Goal: Transaction & Acquisition: Purchase product/service

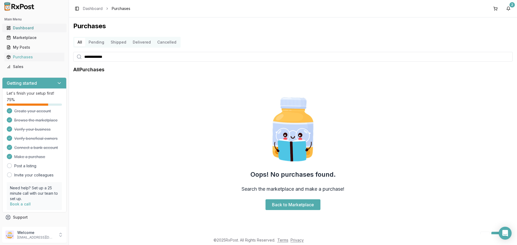
click at [38, 31] on link "Dashboard" at bounding box center [34, 28] width 60 height 10
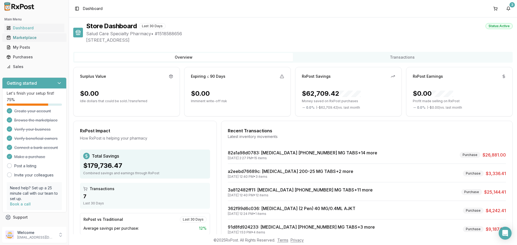
click at [24, 40] on div "Marketplace" at bounding box center [34, 37] width 56 height 5
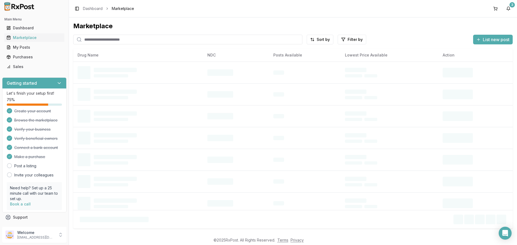
click at [100, 40] on input "search" at bounding box center [187, 40] width 229 height 10
type input "****"
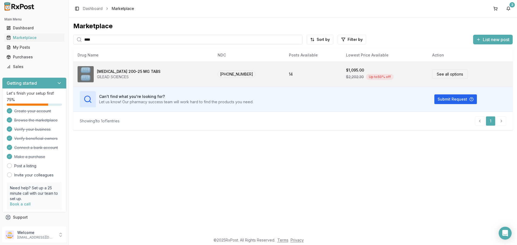
click at [451, 73] on link "See all options" at bounding box center [450, 73] width 36 height 9
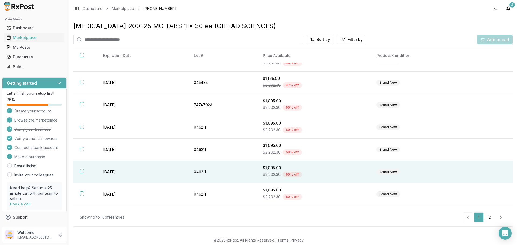
scroll to position [78, 0]
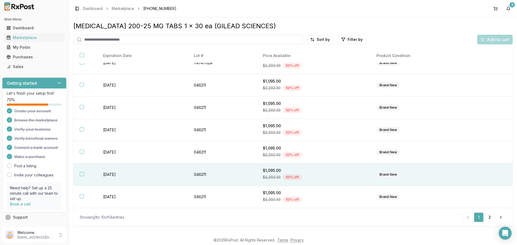
click at [78, 173] on th at bounding box center [84, 175] width 23 height 22
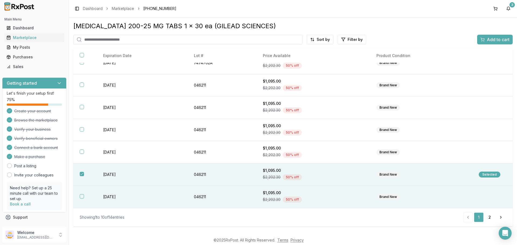
click at [79, 194] on th at bounding box center [84, 197] width 23 height 22
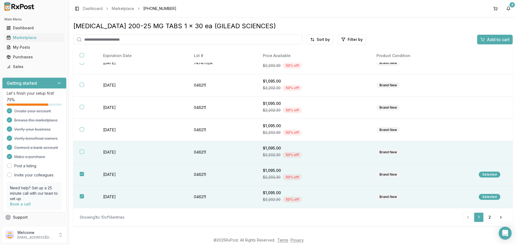
click at [82, 154] on button "button" at bounding box center [82, 152] width 4 height 4
click at [500, 43] on button "Add to cart" at bounding box center [495, 40] width 36 height 10
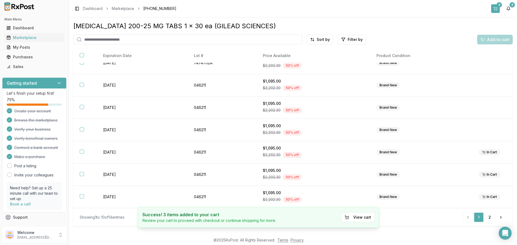
click at [496, 6] on button "3" at bounding box center [495, 8] width 9 height 9
click at [496, 5] on button "3" at bounding box center [495, 8] width 9 height 9
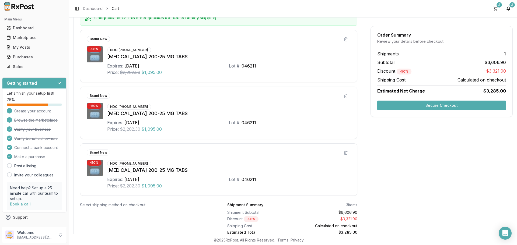
scroll to position [82, 0]
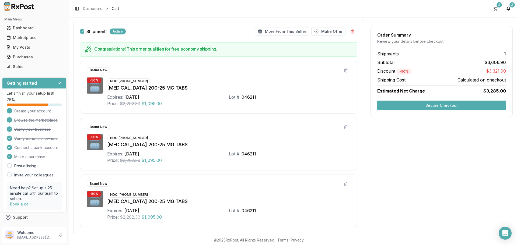
click at [442, 104] on button "Secure Checkout" at bounding box center [441, 106] width 129 height 10
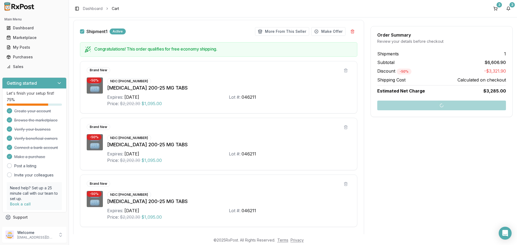
scroll to position [55, 0]
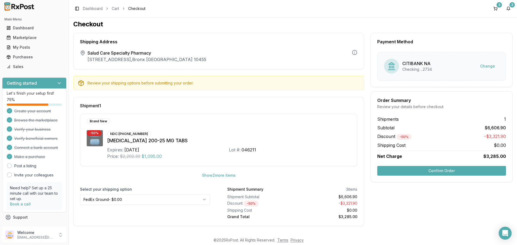
scroll to position [2, 0]
click at [170, 196] on html "Main Menu Dashboard Marketplace My Posts Purchases Sales Getting started Let's …" at bounding box center [258, 122] width 517 height 245
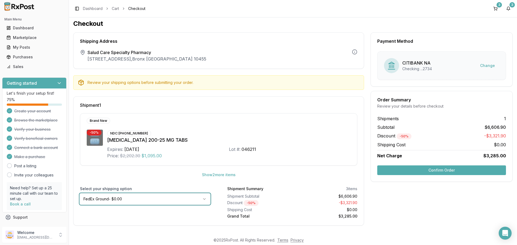
click at [170, 196] on html "Main Menu Dashboard Marketplace My Posts Purchases Sales Getting started Let's …" at bounding box center [258, 122] width 517 height 245
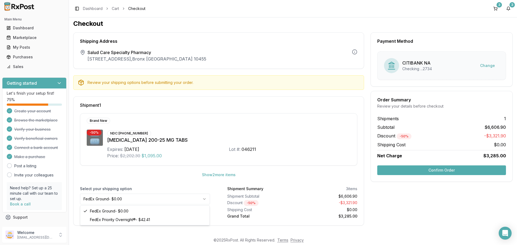
click at [174, 195] on html "Main Menu Dashboard Marketplace My Posts Purchases Sales Getting started Let's …" at bounding box center [258, 122] width 517 height 245
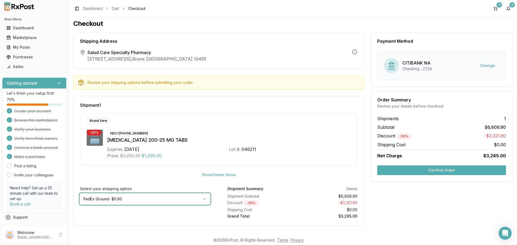
click at [174, 195] on html "Main Menu Dashboard Marketplace My Posts Purchases Sales Getting started Let's …" at bounding box center [258, 122] width 517 height 245
click at [441, 169] on button "Confirm Order" at bounding box center [441, 171] width 129 height 10
